Goal: Task Accomplishment & Management: Use online tool/utility

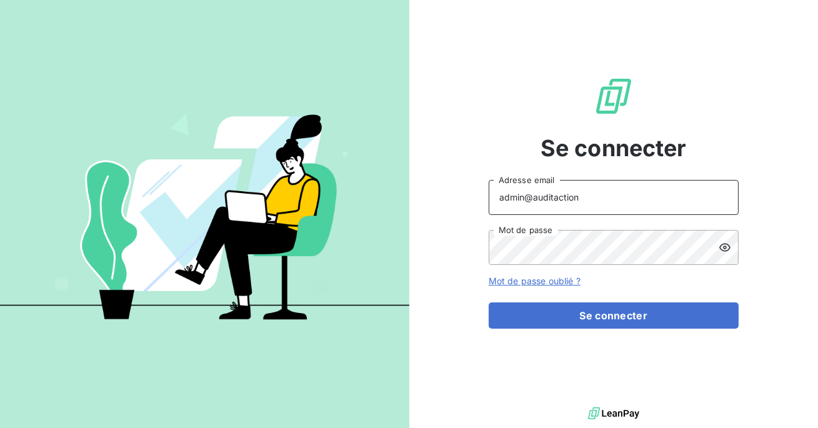
click at [587, 195] on input "admin@auditaction" at bounding box center [614, 197] width 250 height 35
type input "admin@elips"
click at [489, 302] on button "Se connecter" at bounding box center [614, 315] width 250 height 26
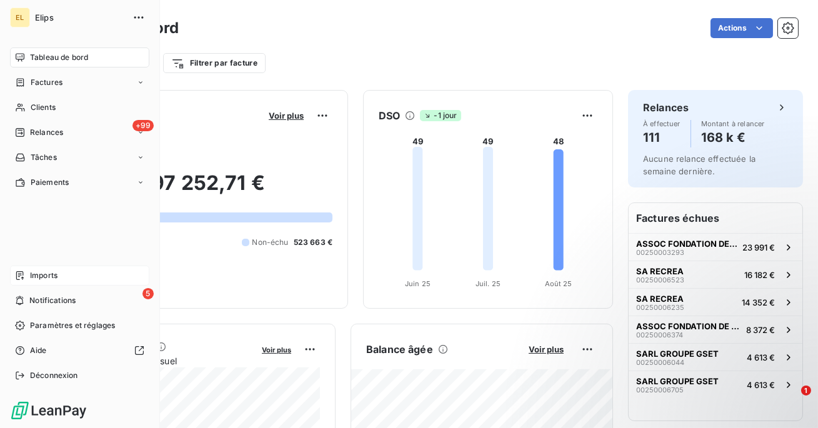
click at [26, 275] on div "Imports" at bounding box center [79, 275] width 139 height 20
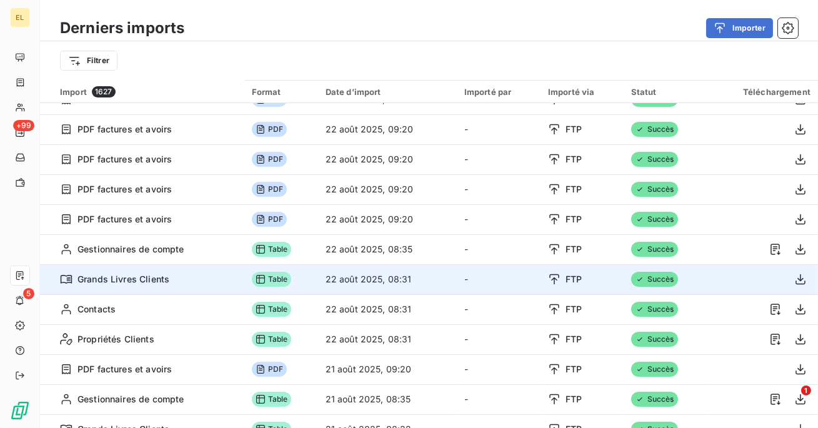
scroll to position [101, 0]
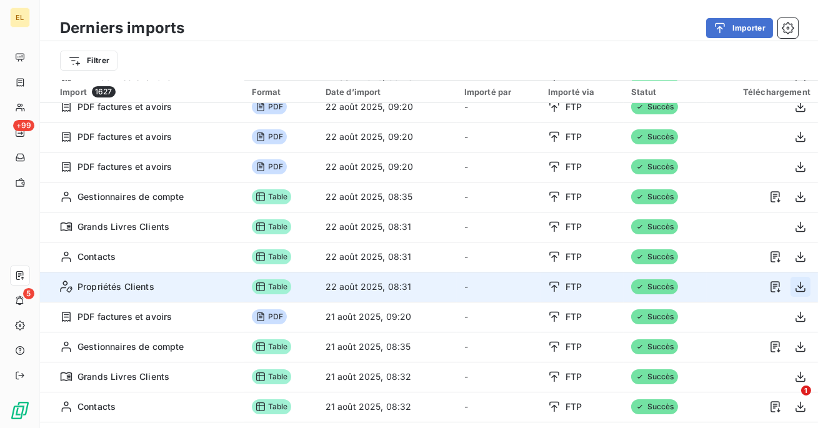
click at [797, 290] on icon "button" at bounding box center [800, 286] width 12 height 12
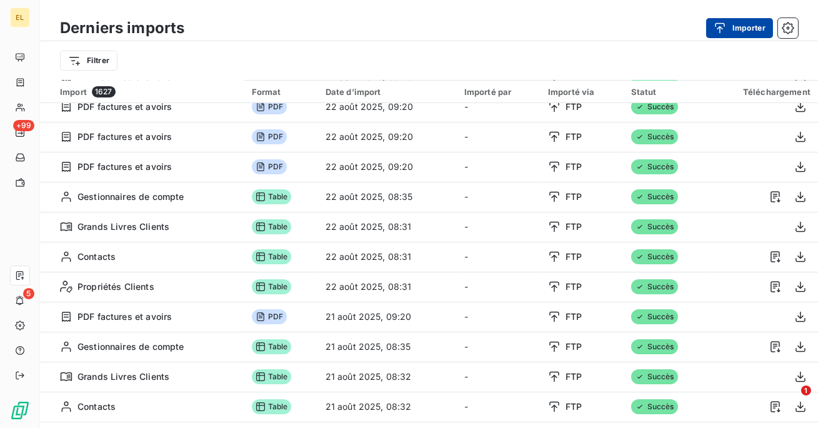
click at [740, 29] on button "Importer" at bounding box center [739, 28] width 67 height 20
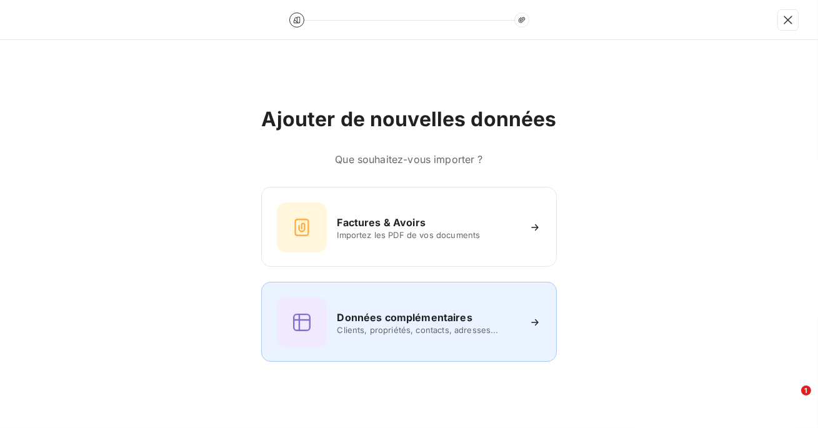
click at [462, 314] on h6 "Données complémentaires" at bounding box center [404, 317] width 135 height 15
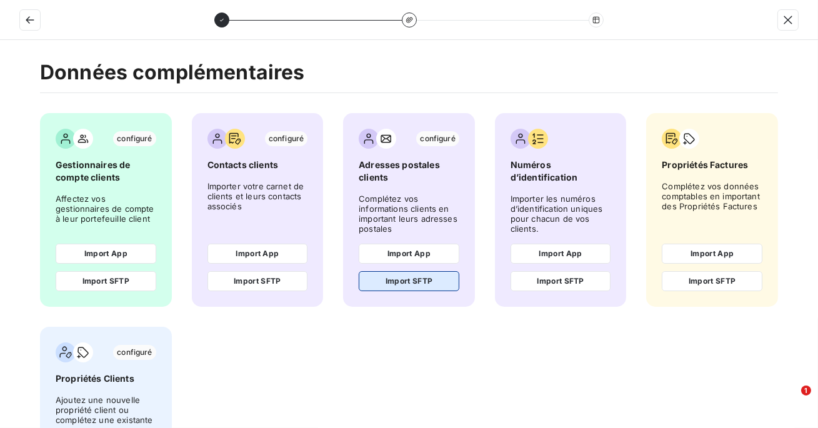
click at [425, 280] on button "Import SFTP" at bounding box center [409, 281] width 101 height 20
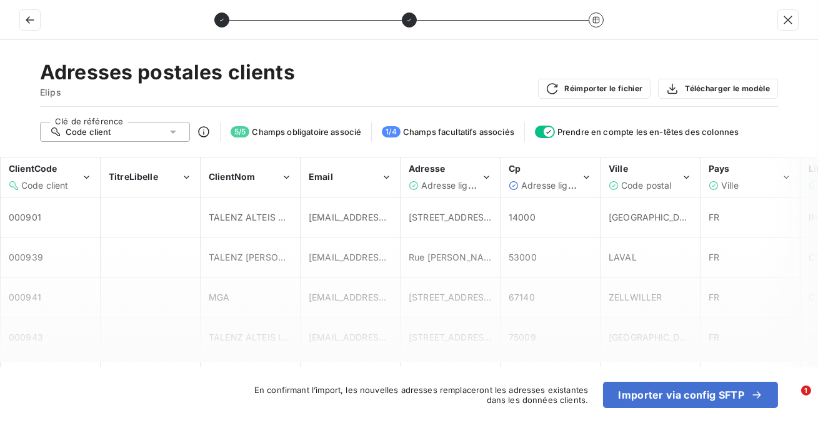
click at [533, 198] on div "14000" at bounding box center [550, 217] width 98 height 38
click at [540, 180] on span "Adresse ligne 2" at bounding box center [553, 185] width 65 height 11
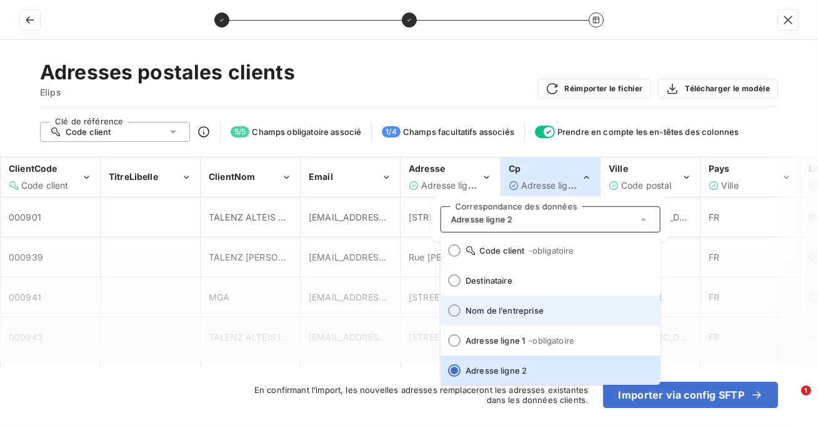
scroll to position [154, 0]
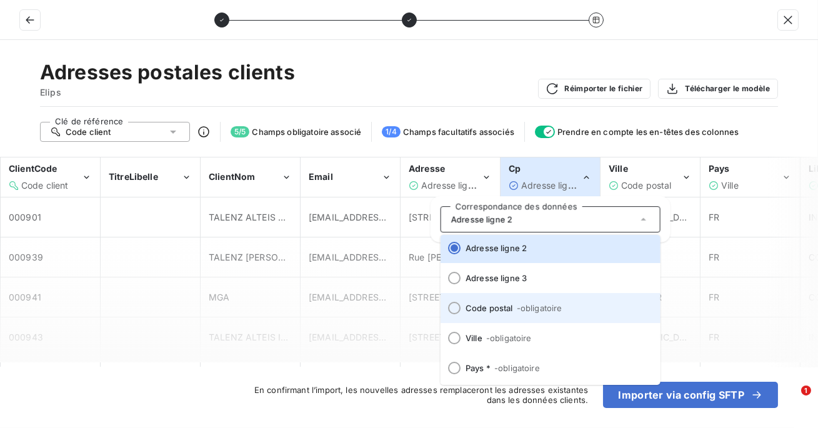
click at [516, 314] on li "Code postal - obligatoire" at bounding box center [550, 308] width 220 height 30
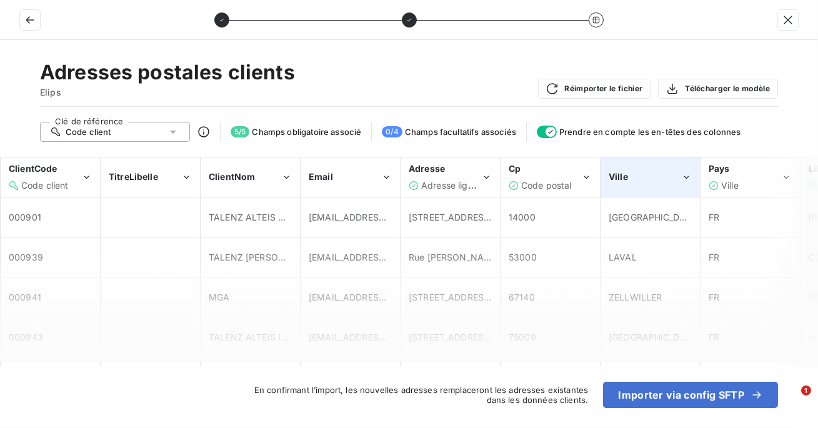
click at [635, 180] on div "Ville" at bounding box center [644, 177] width 72 height 12
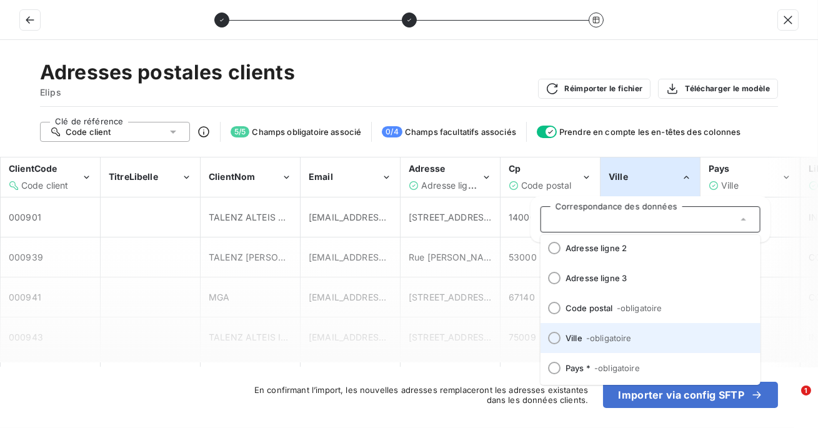
click at [588, 337] on span "- obligatoire" at bounding box center [608, 338] width 46 height 10
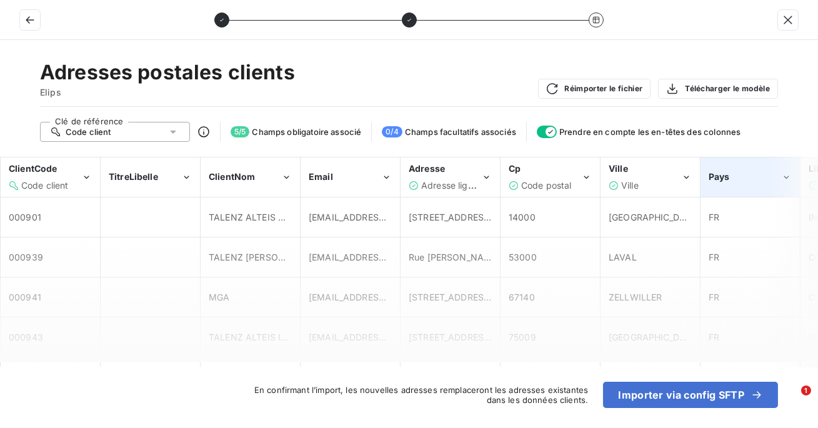
click at [712, 179] on span "Pays" at bounding box center [718, 176] width 21 height 11
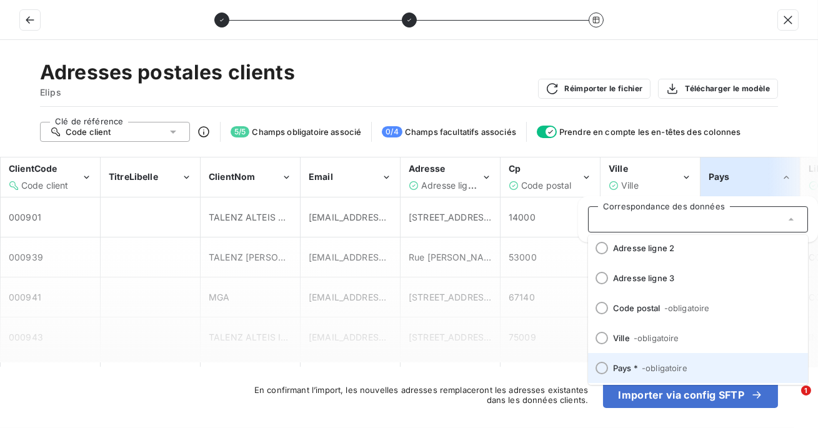
click at [630, 371] on span "Pays * - obligatoire" at bounding box center [705, 368] width 185 height 10
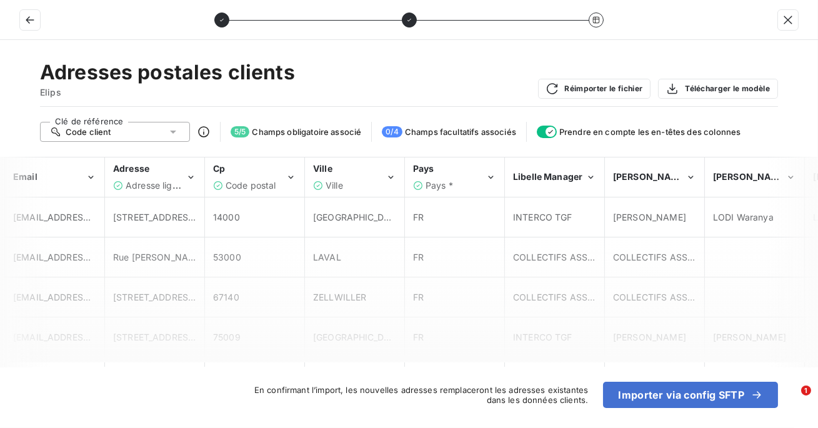
scroll to position [0, 312]
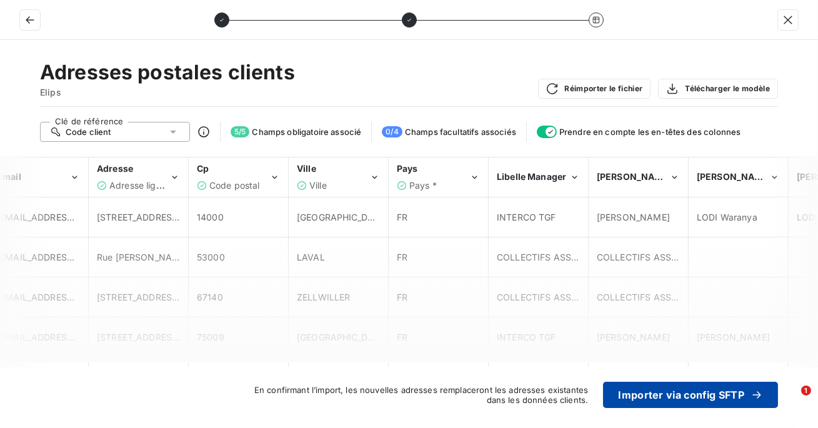
click at [666, 394] on button "Importer via config SFTP" at bounding box center [690, 395] width 175 height 26
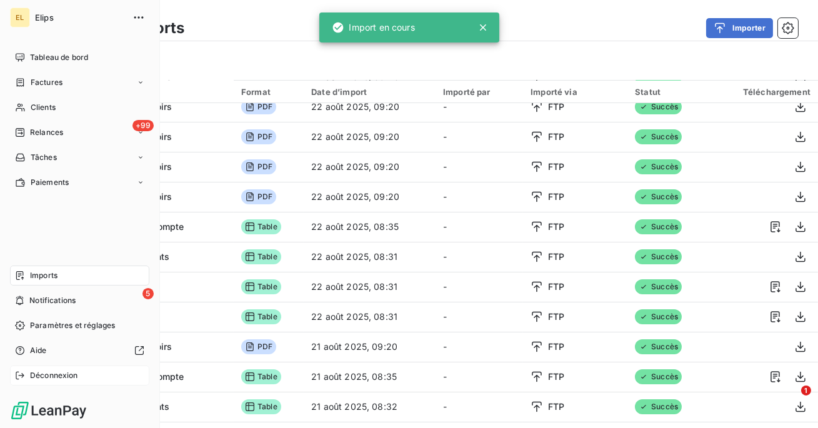
click at [29, 374] on div "Déconnexion" at bounding box center [79, 375] width 139 height 20
